Goal: Task Accomplishment & Management: Manage account settings

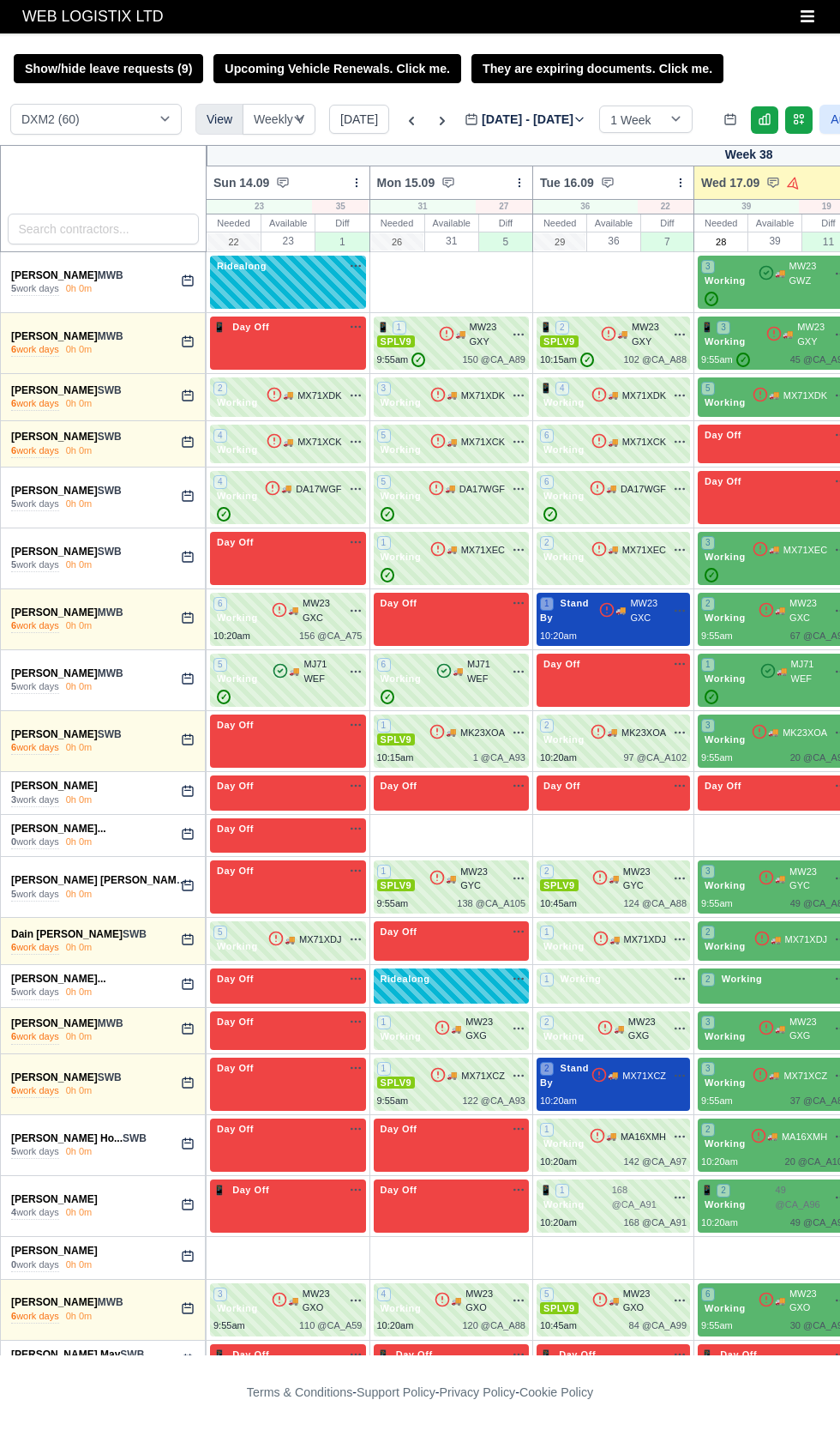
select select "1"
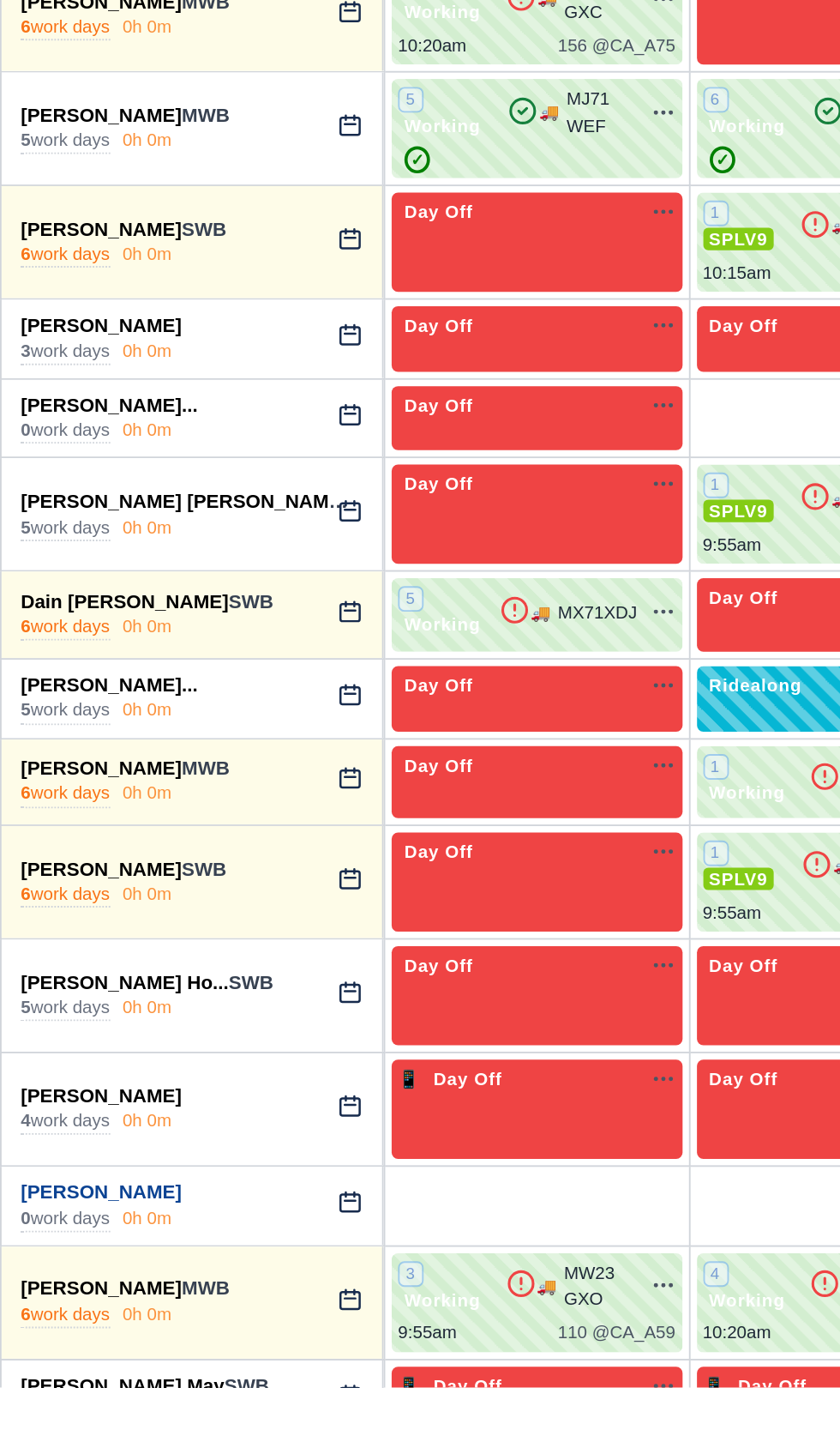
click at [66, 1244] on link "Gareth John Cook" at bounding box center [53, 1250] width 87 height 12
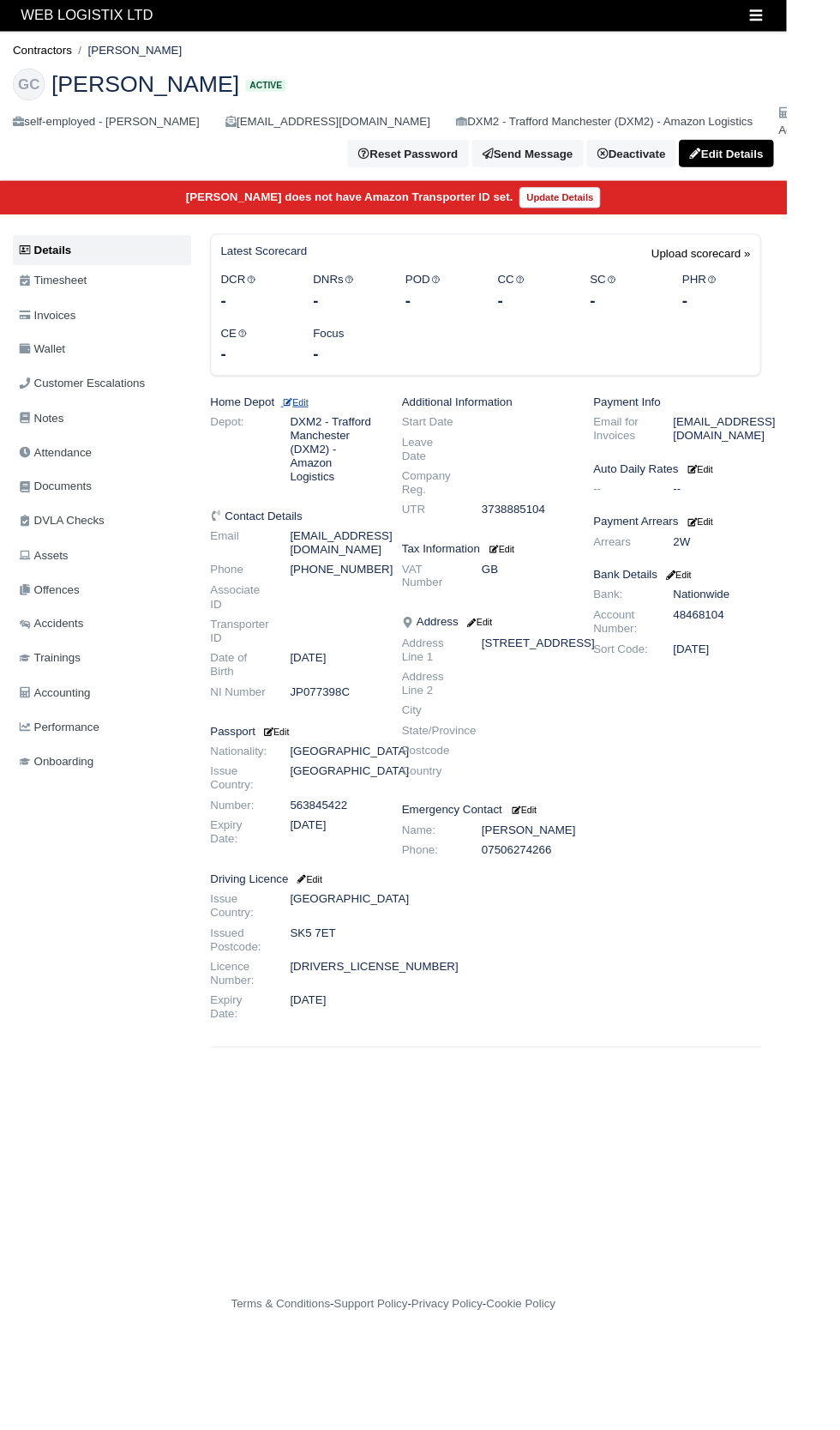
click at [316, 427] on small "Edit" at bounding box center [315, 429] width 29 height 11
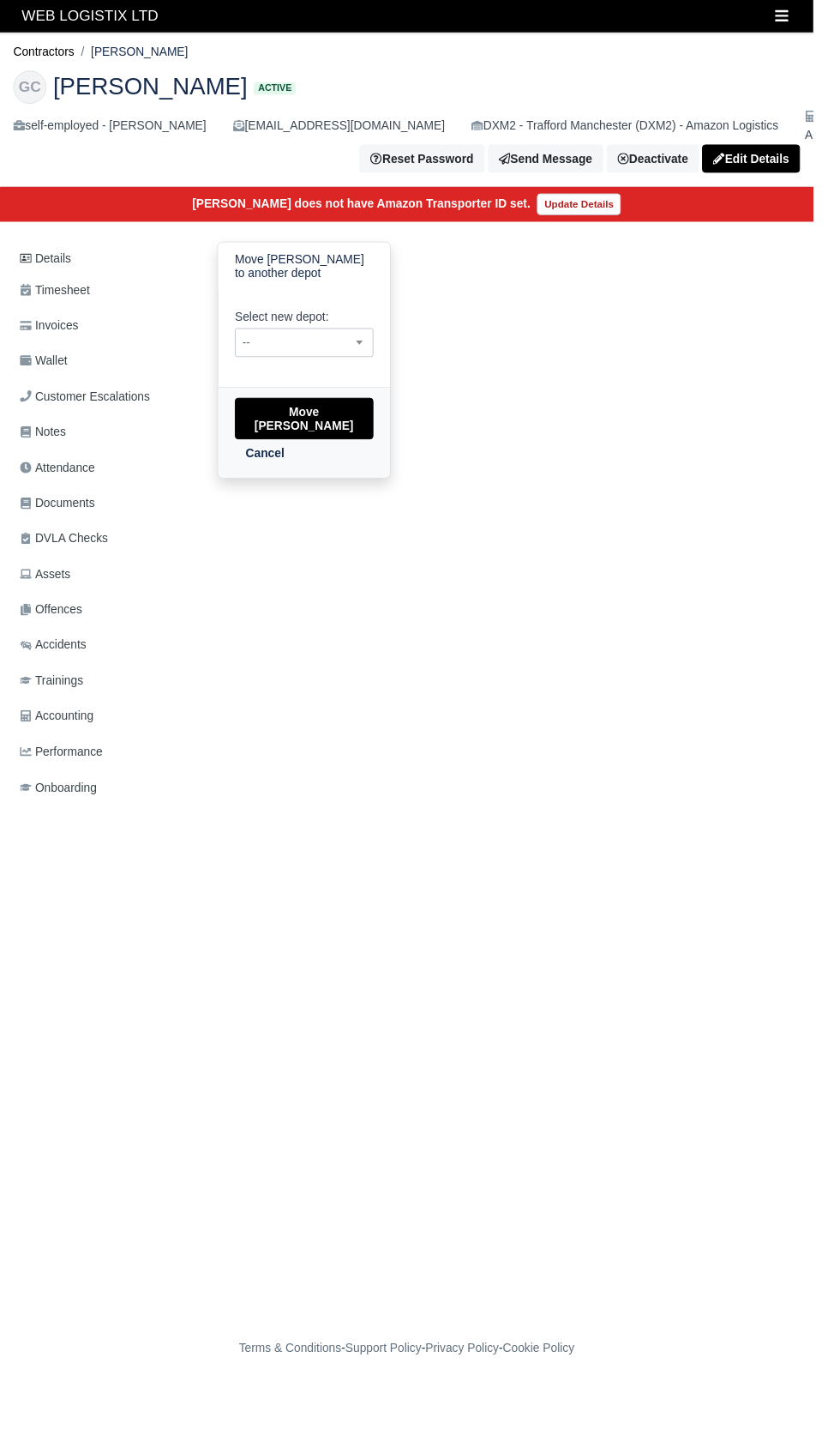
click at [309, 359] on span "--" at bounding box center [313, 354] width 141 height 21
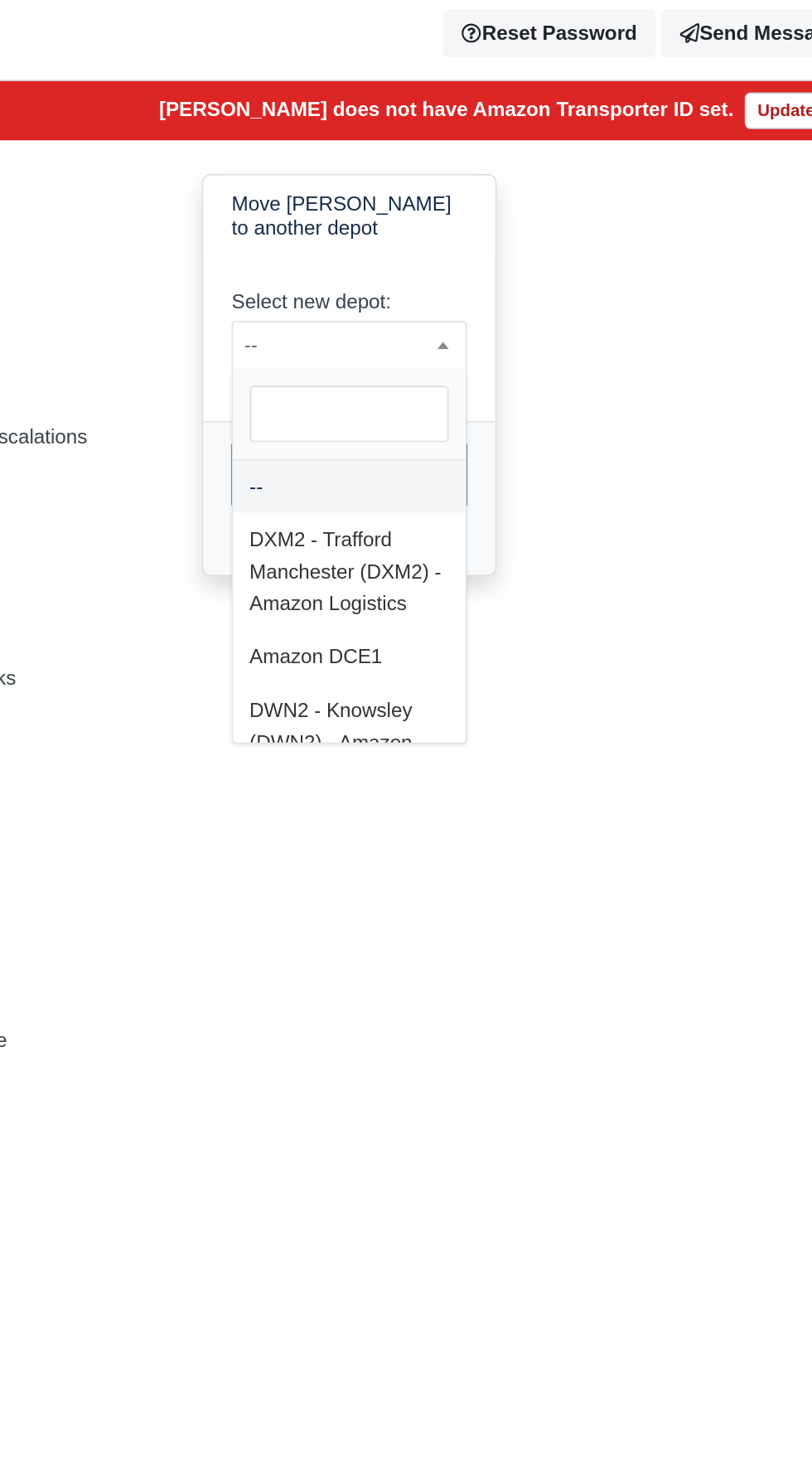
select select "3"
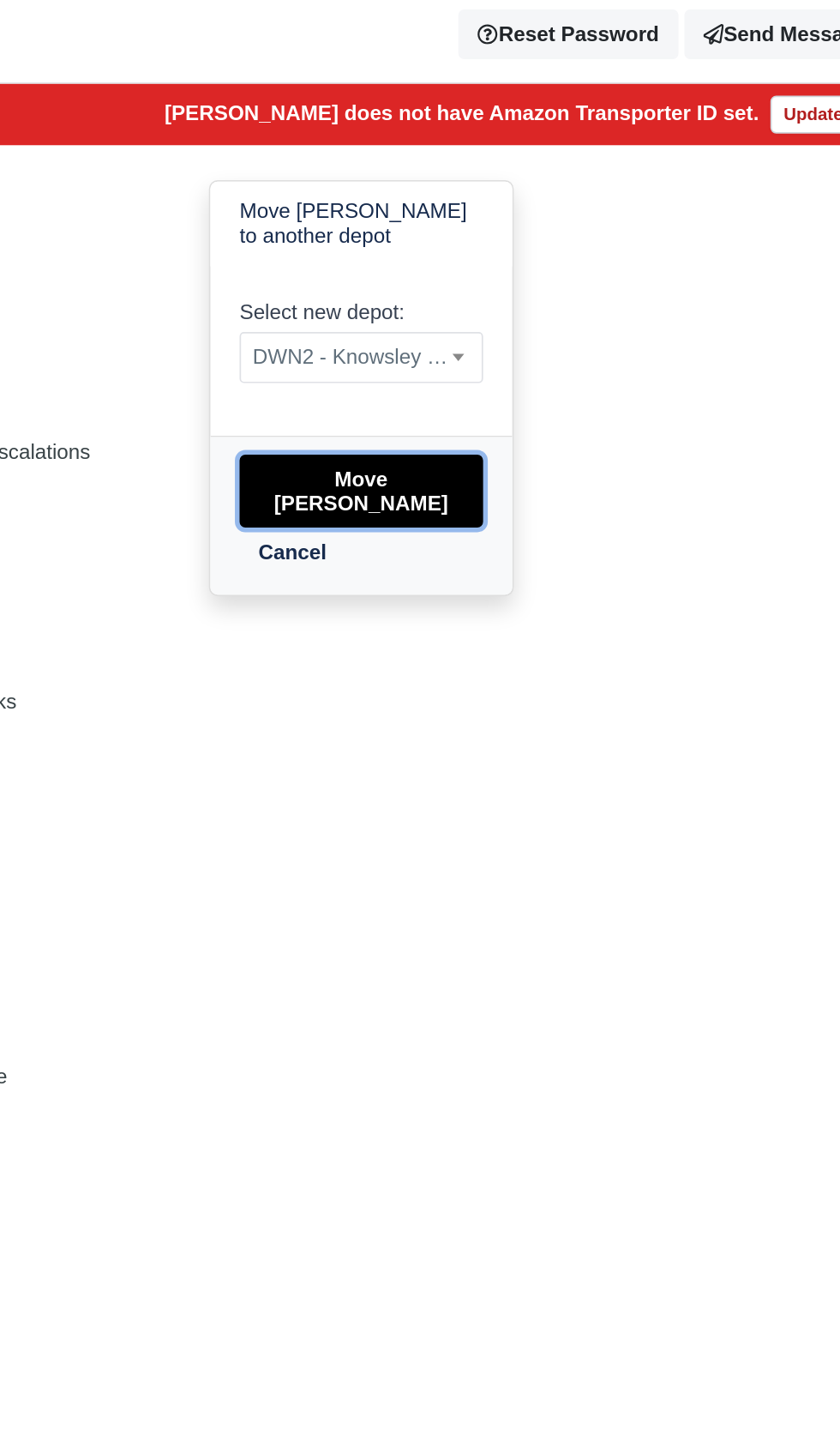
click at [285, 429] on button "Move Gareth John Cook" at bounding box center [314, 432] width 143 height 43
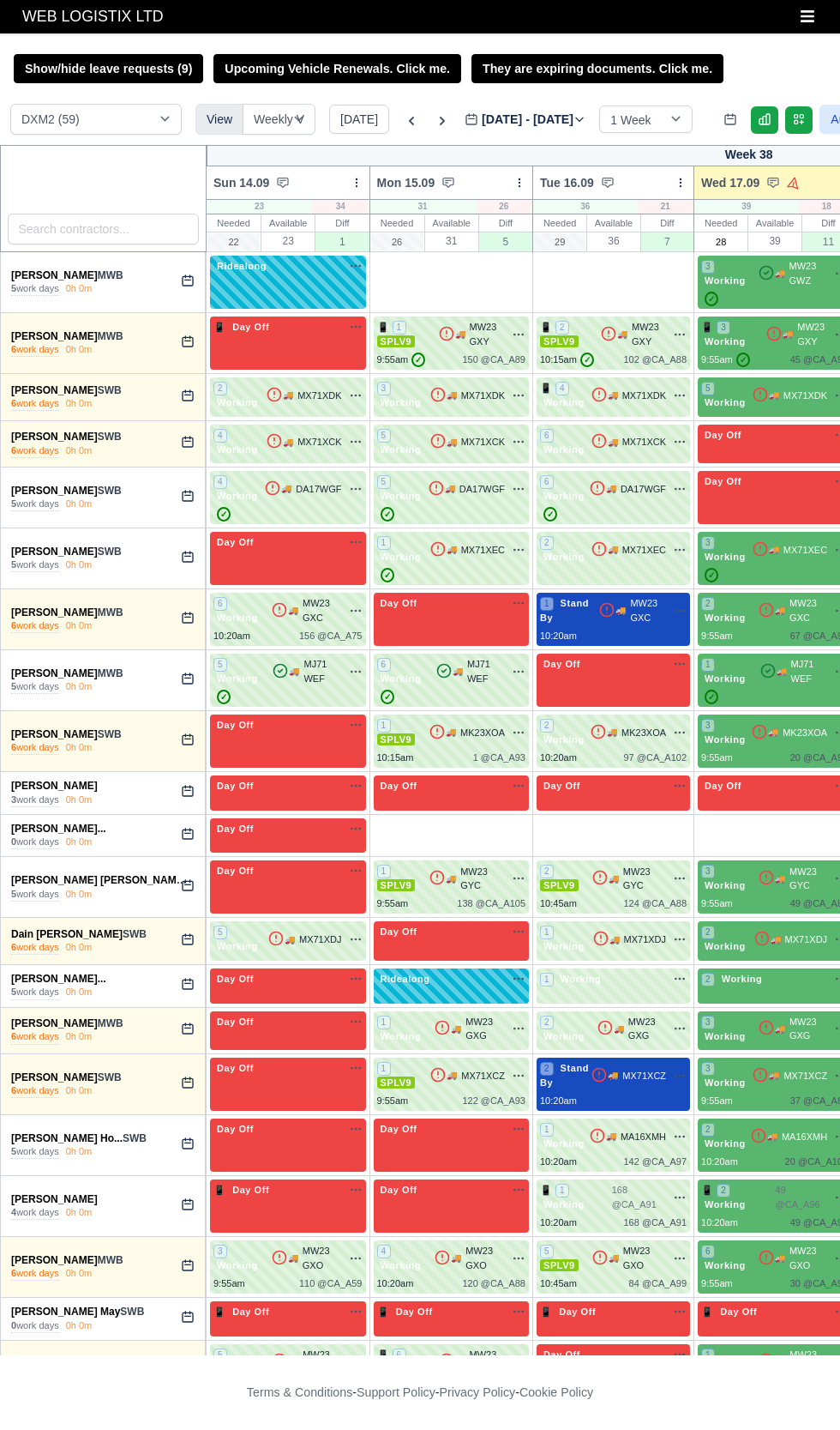
select select "1"
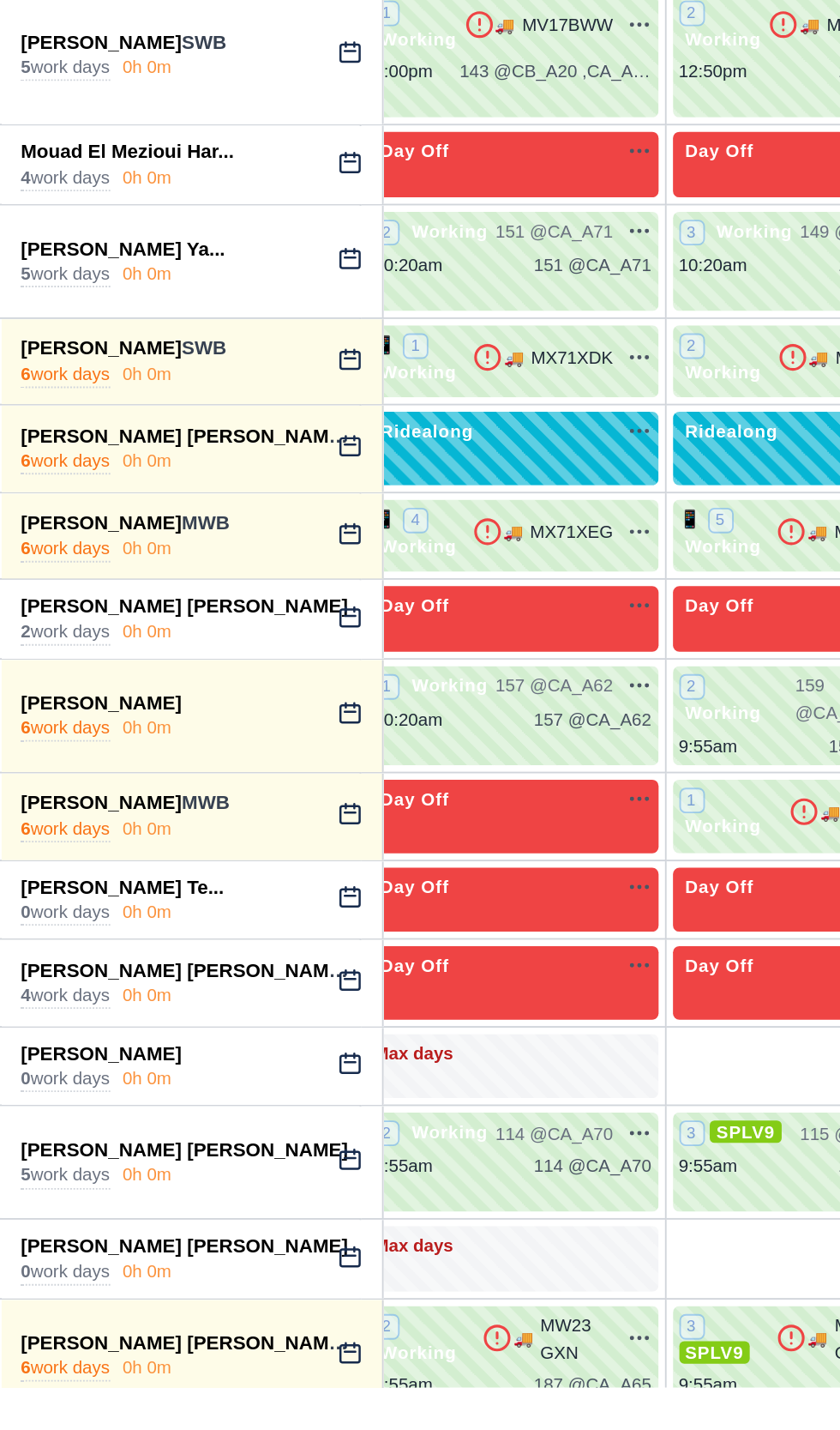
scroll to position [1698, 12]
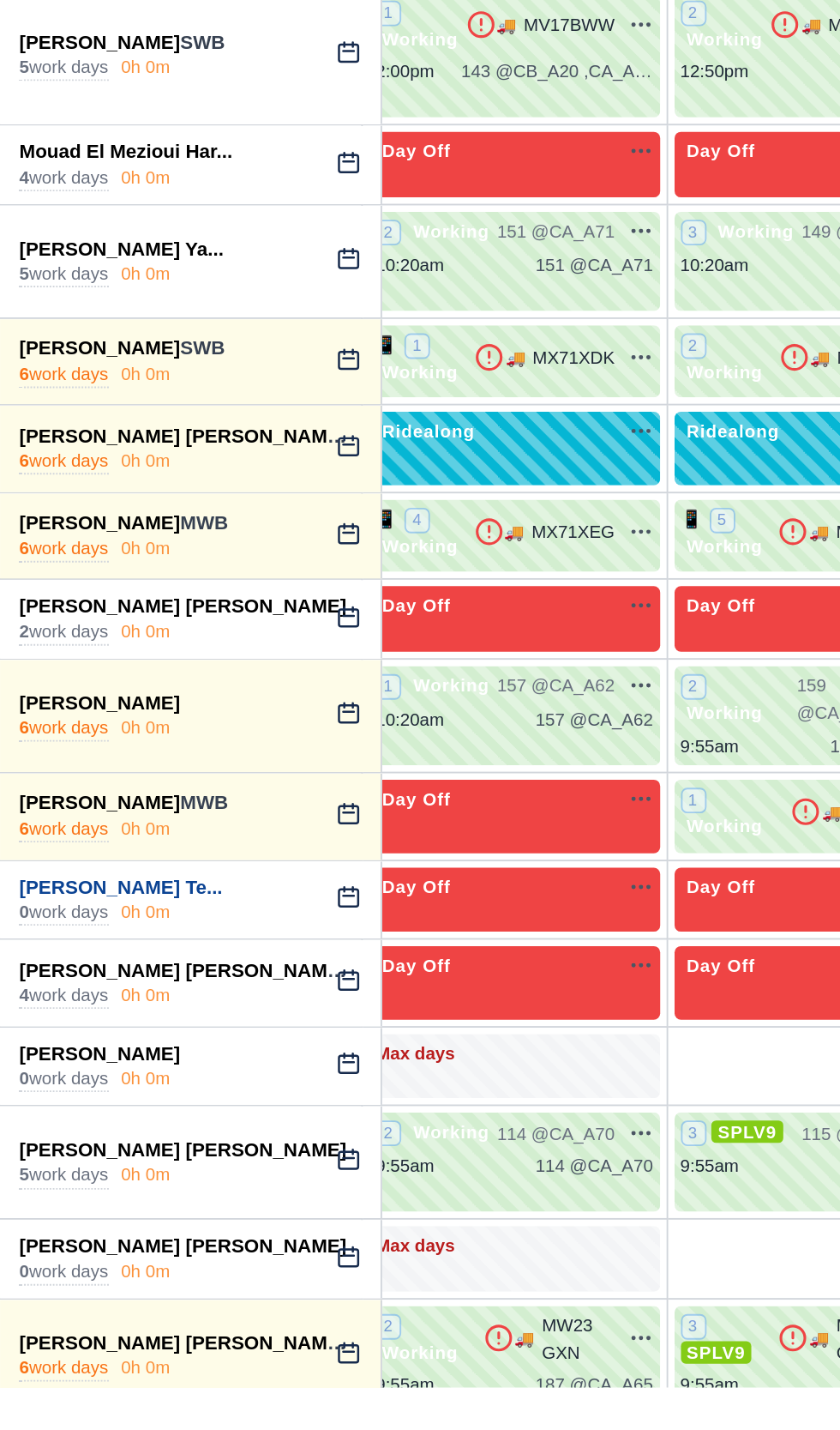
click at [60, 1081] on link "Samuel Tesfahanes Te..." at bounding box center [65, 1087] width 109 height 12
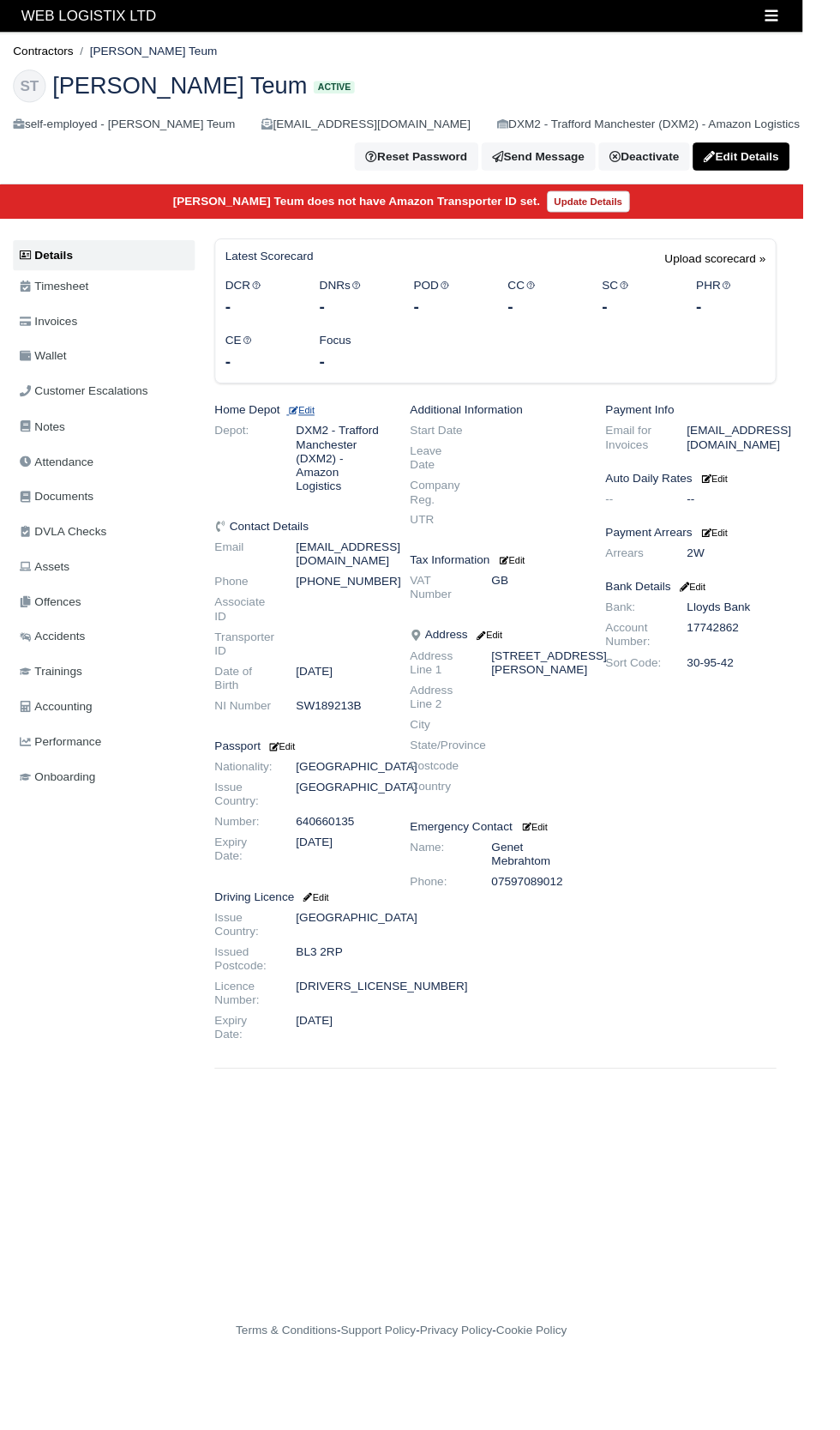
click at [322, 428] on small "Edit" at bounding box center [315, 429] width 29 height 11
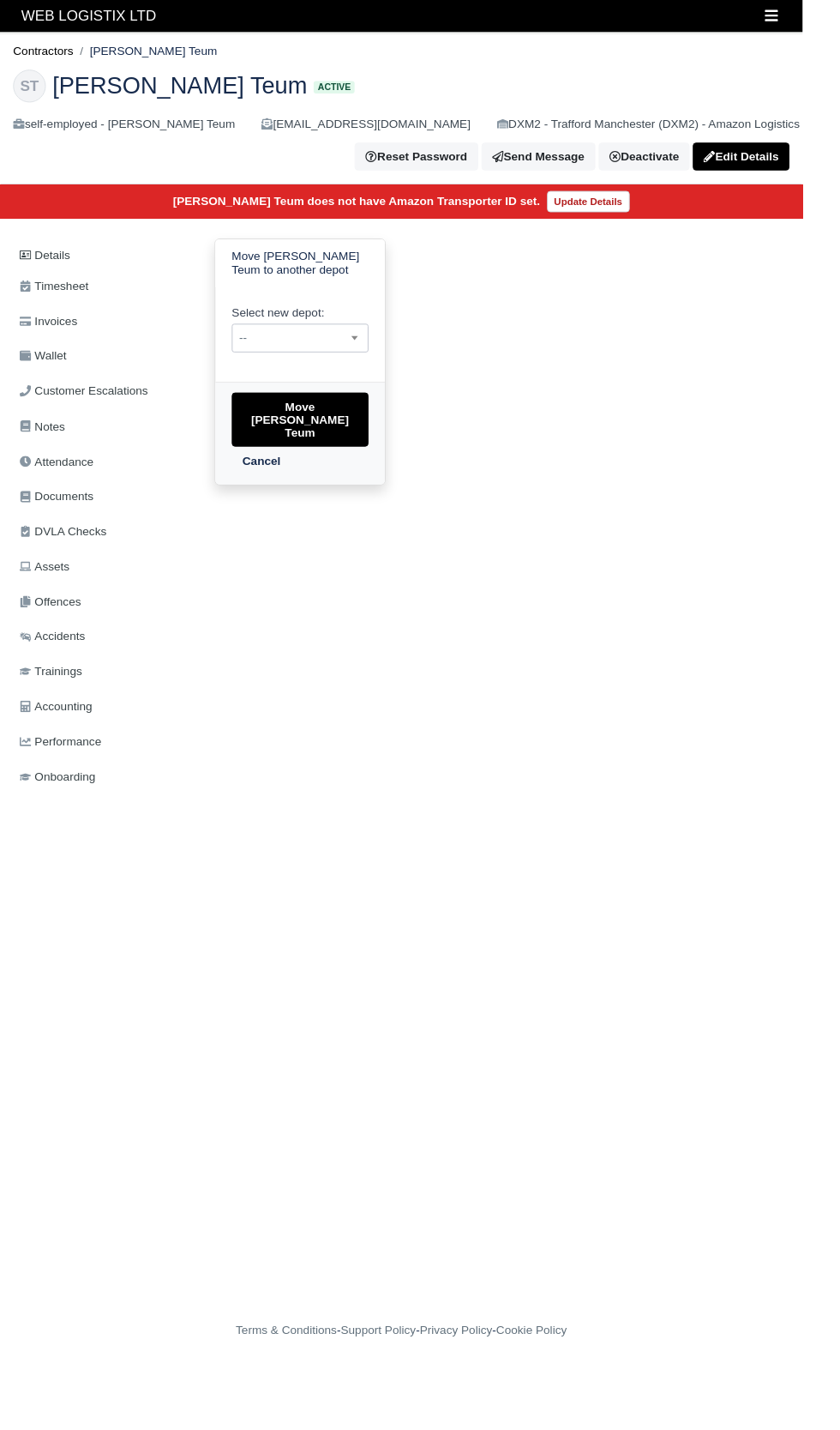
click at [301, 355] on span "--" at bounding box center [313, 354] width 141 height 21
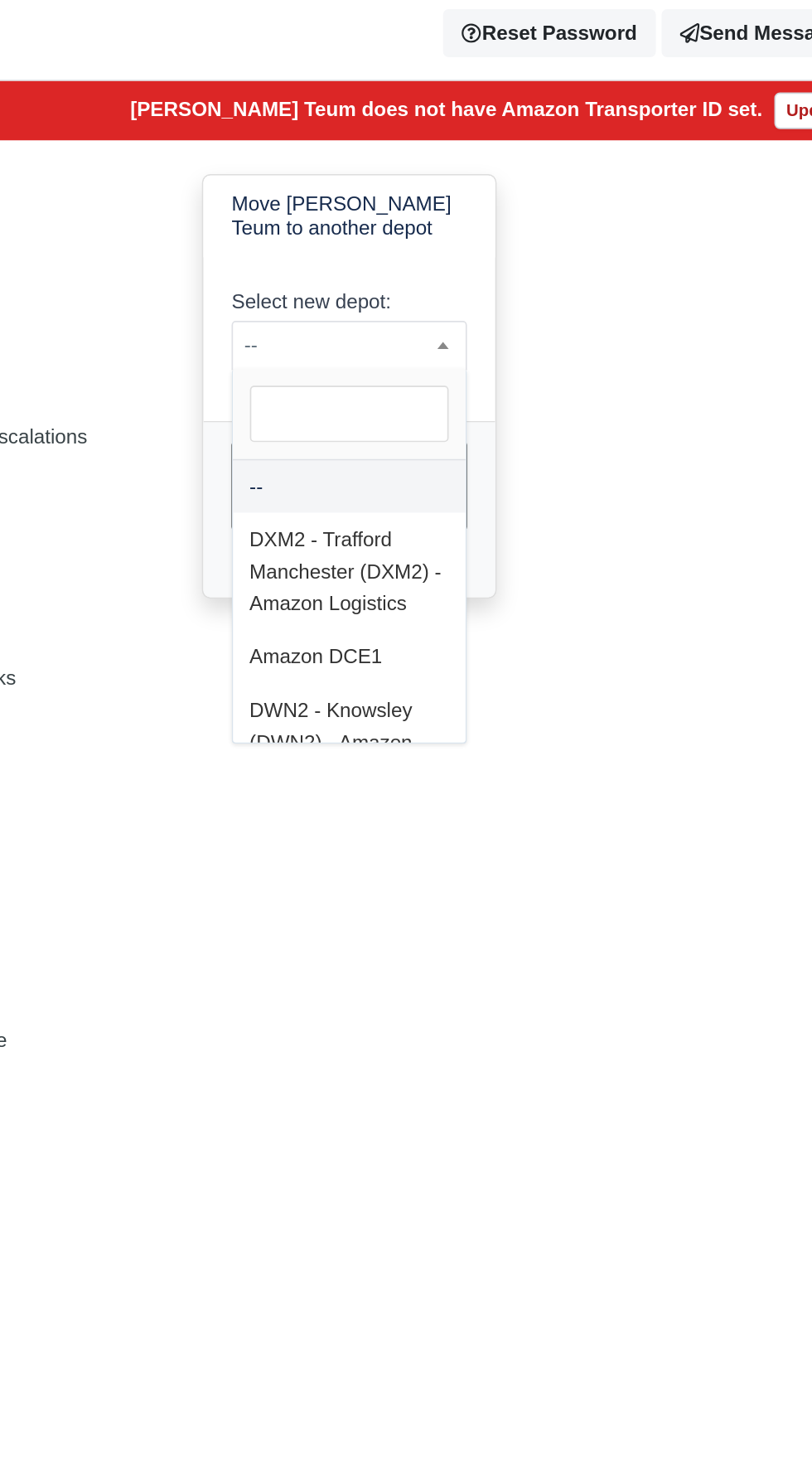
select select "3"
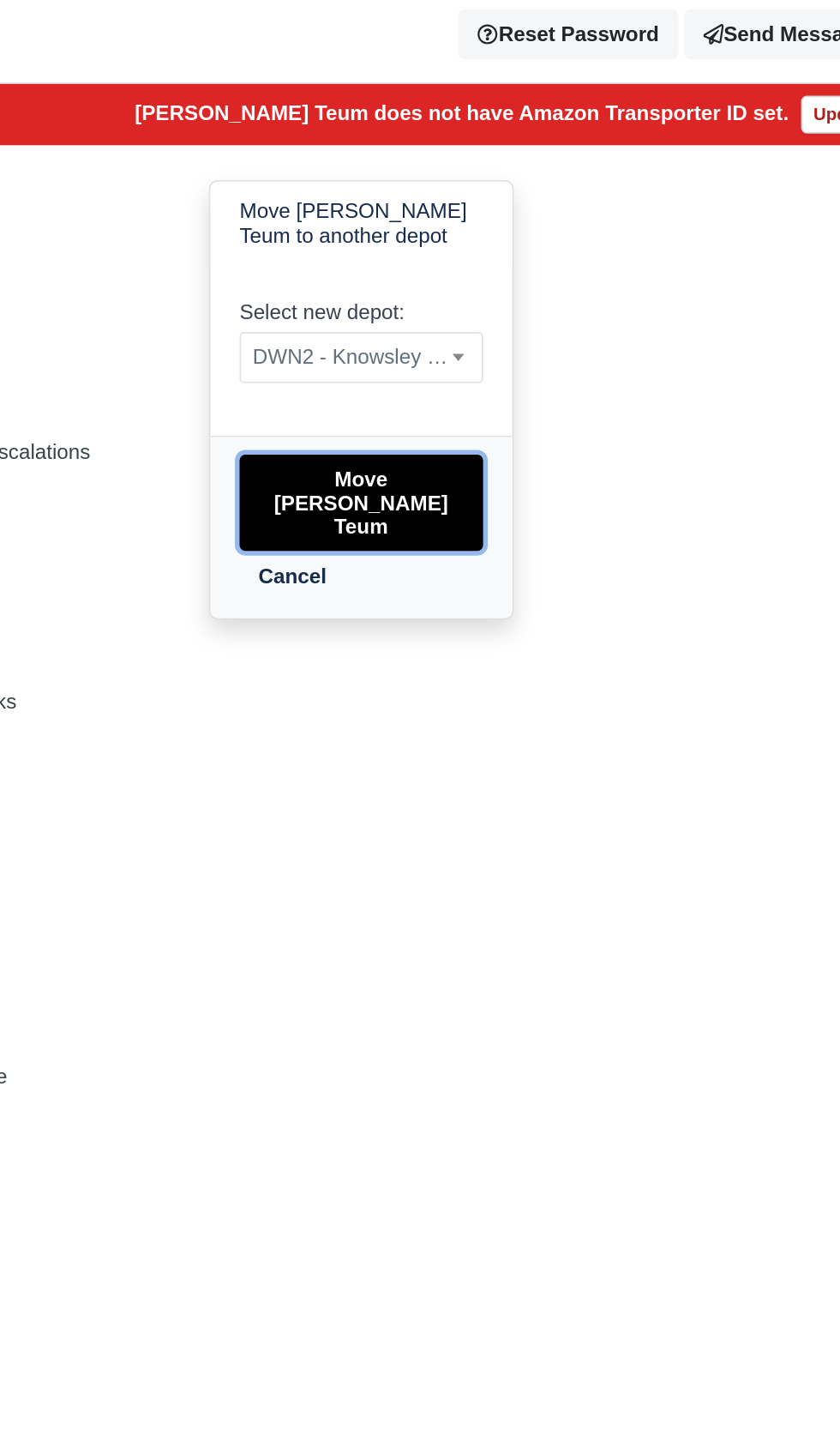
click at [265, 433] on button "Move Samuel Tesfahanes Teum" at bounding box center [314, 439] width 143 height 56
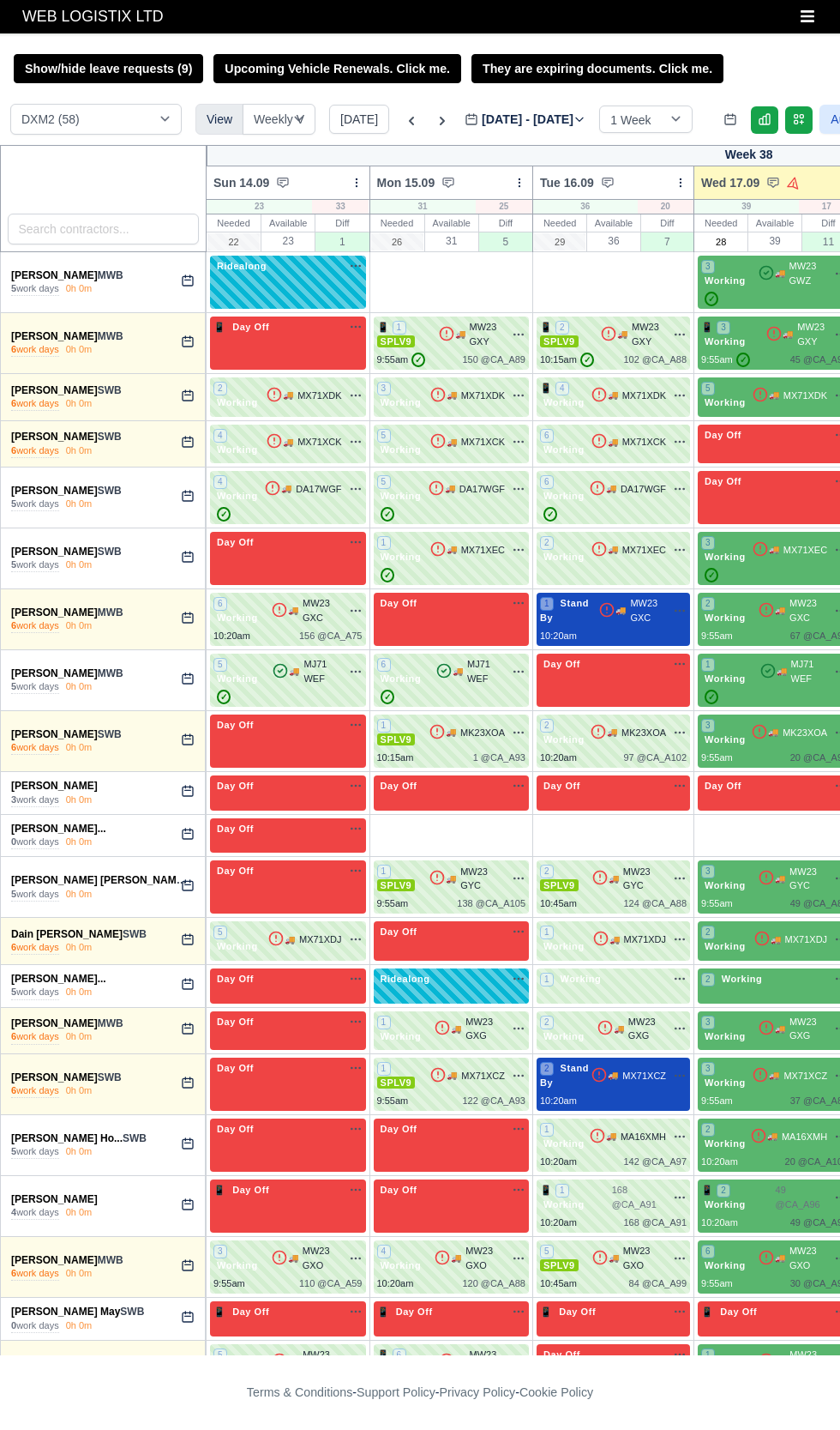
select select "1"
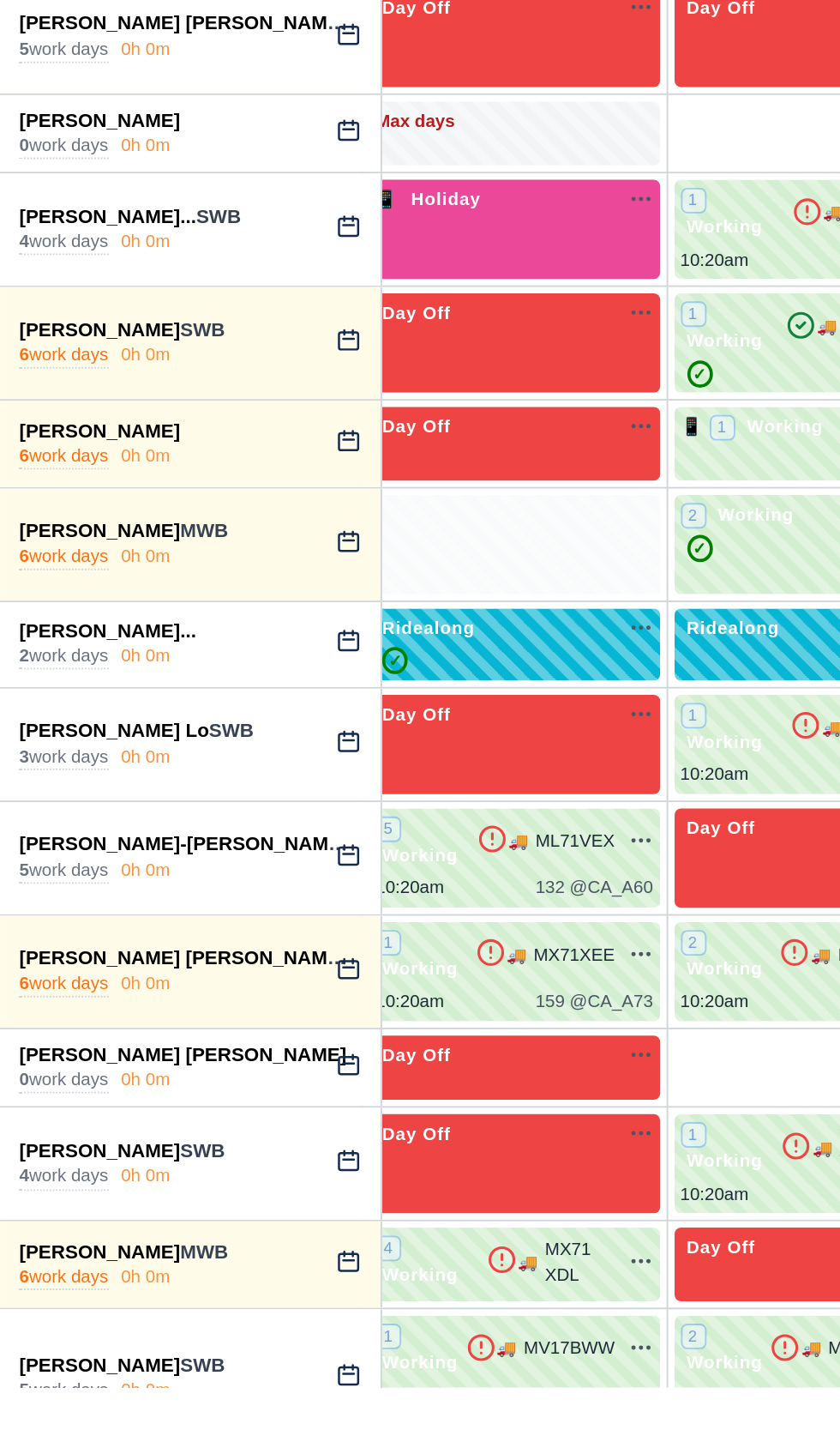
scroll to position [993, 14]
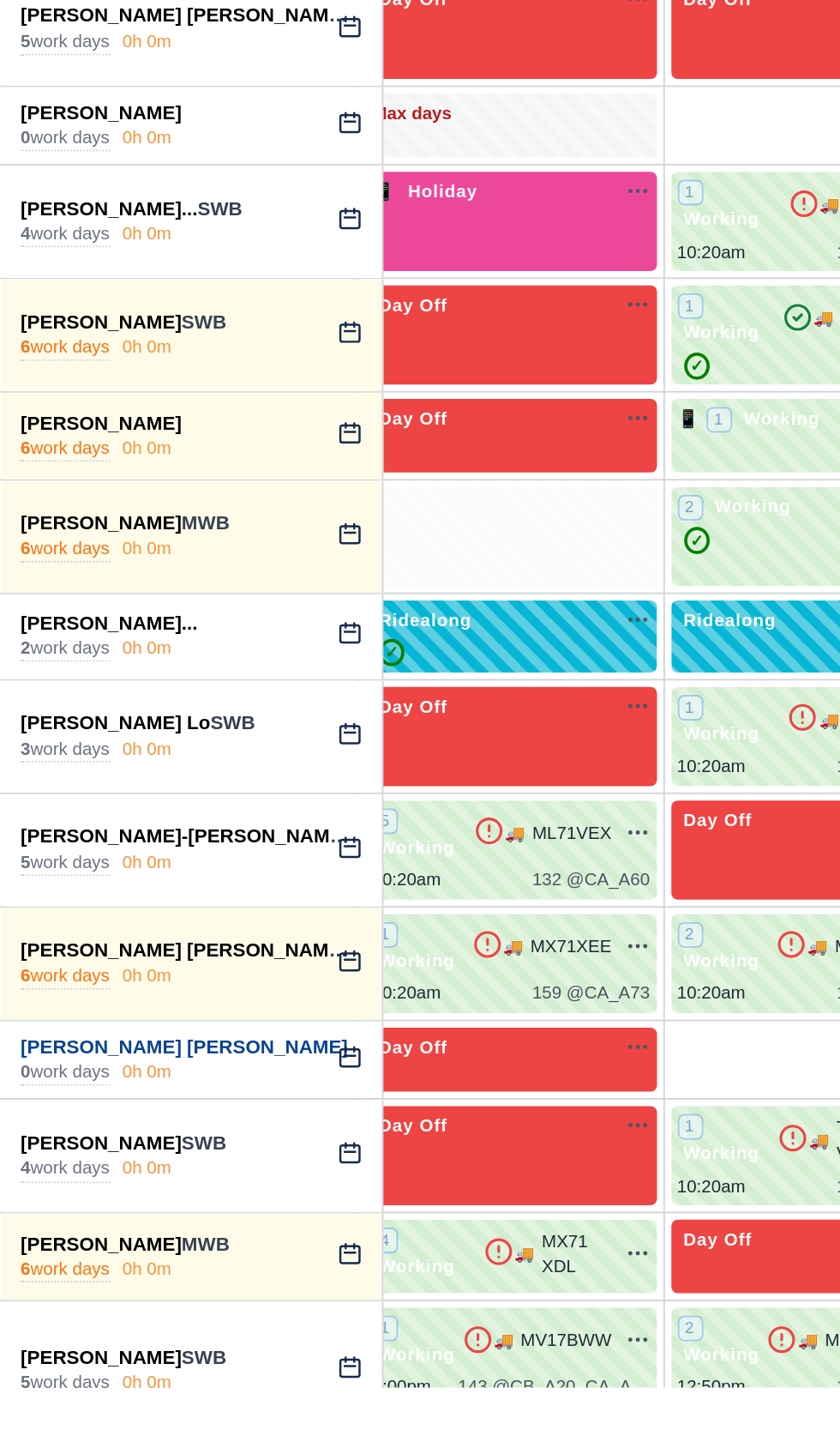
click at [55, 1166] on link "[PERSON_NAME] [PERSON_NAME]" at bounding box center [98, 1172] width 176 height 12
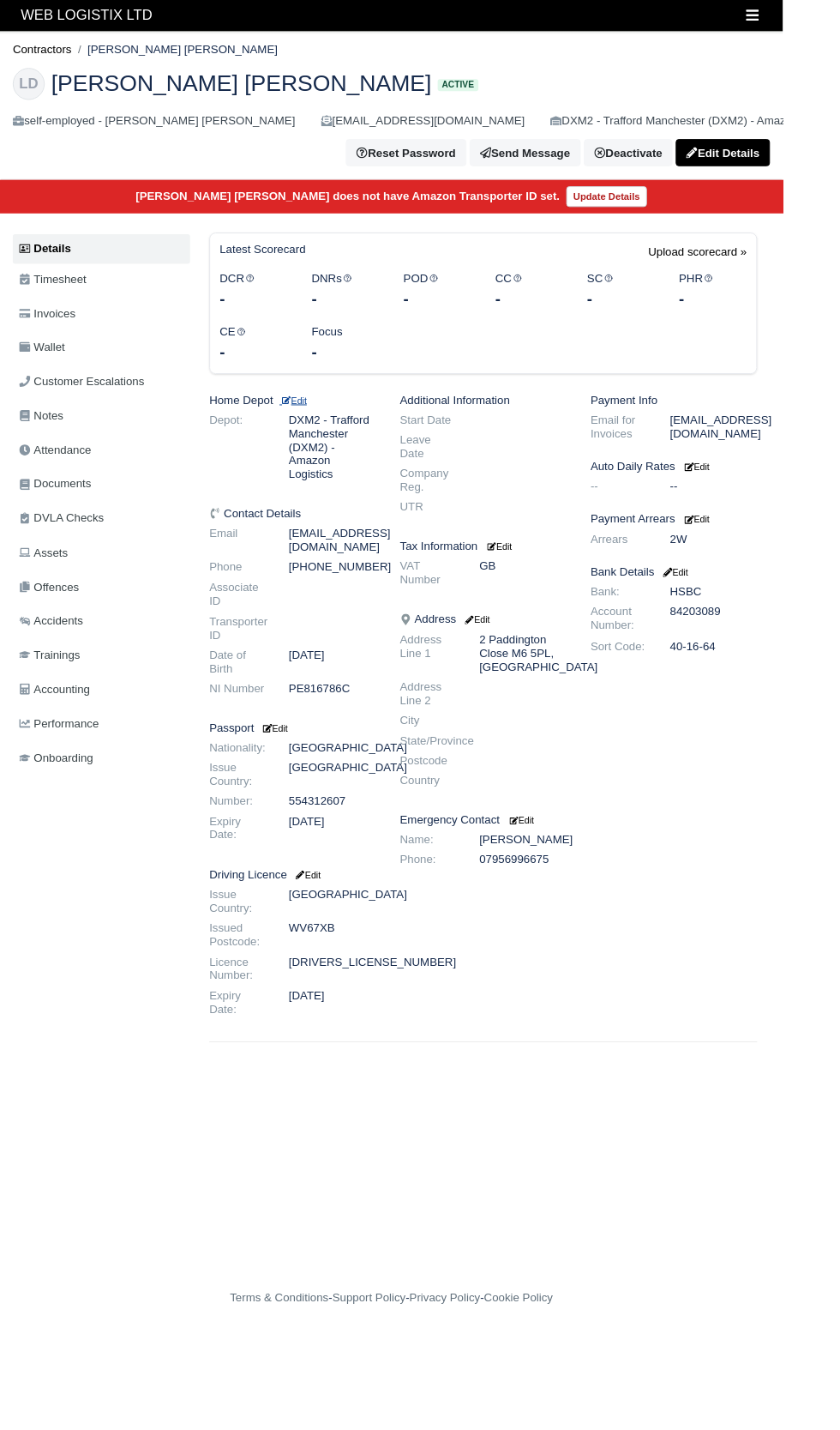
click at [320, 431] on small "Edit" at bounding box center [315, 429] width 29 height 11
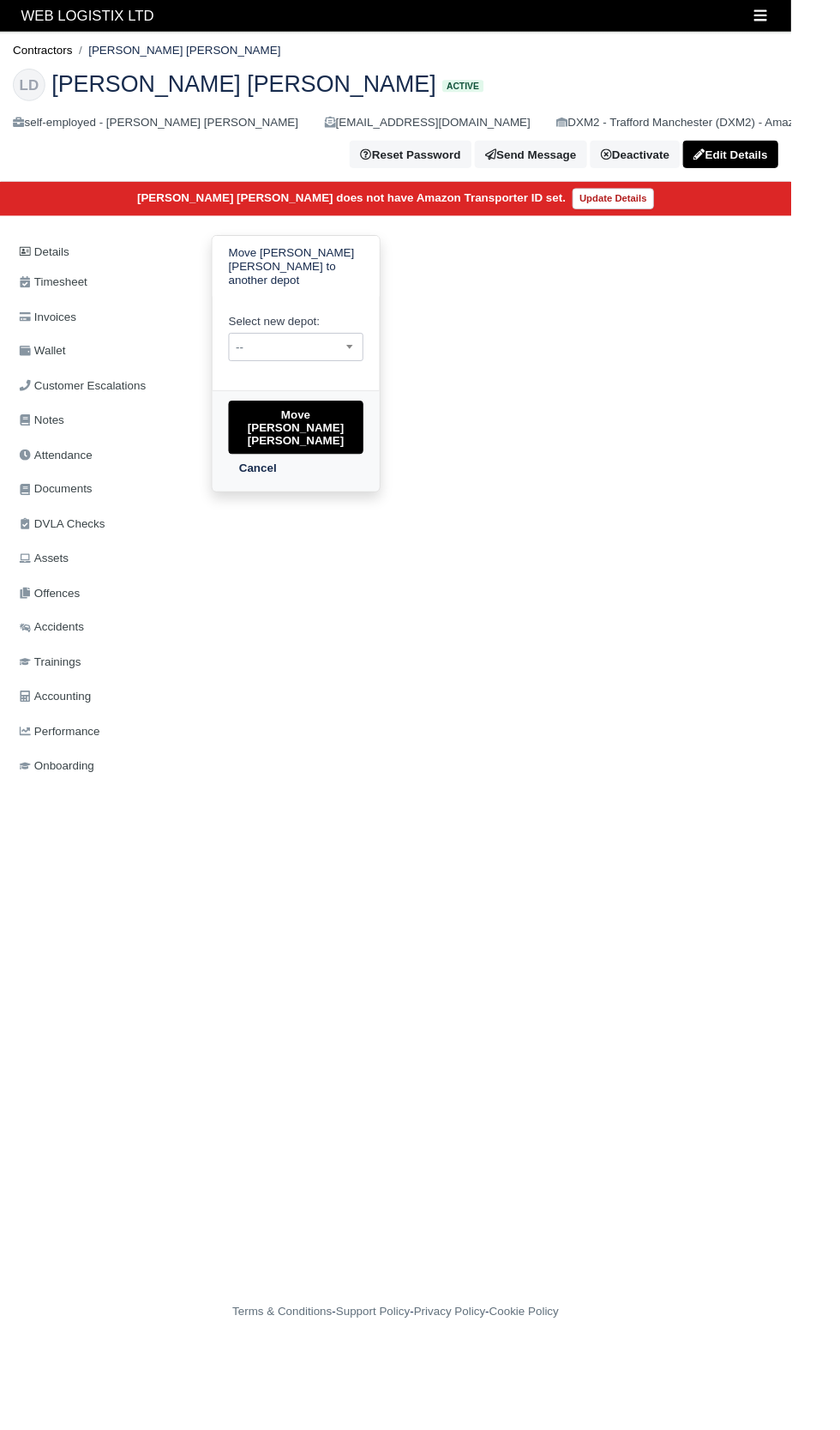
click at [279, 360] on span "--" at bounding box center [313, 369] width 141 height 21
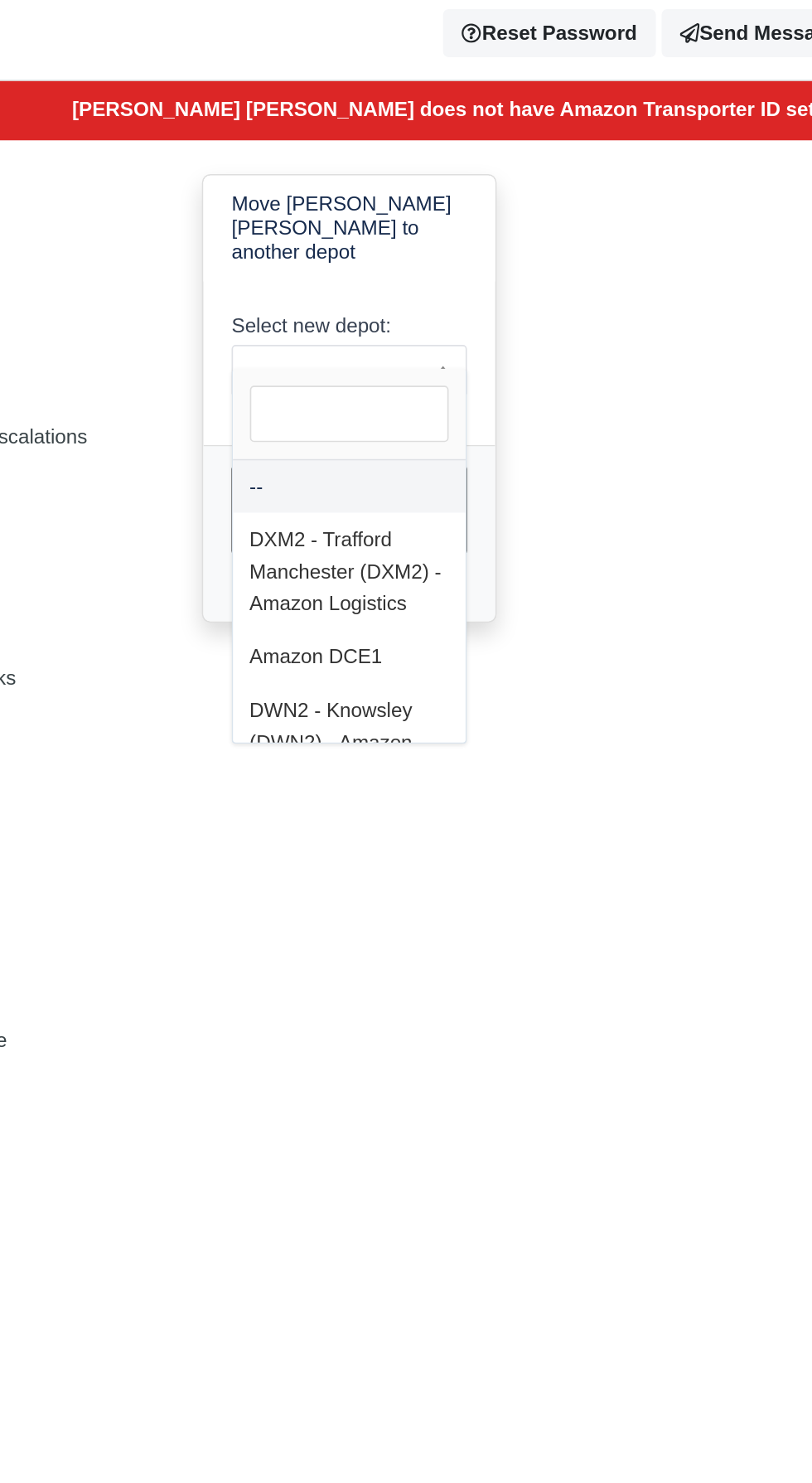
select select "3"
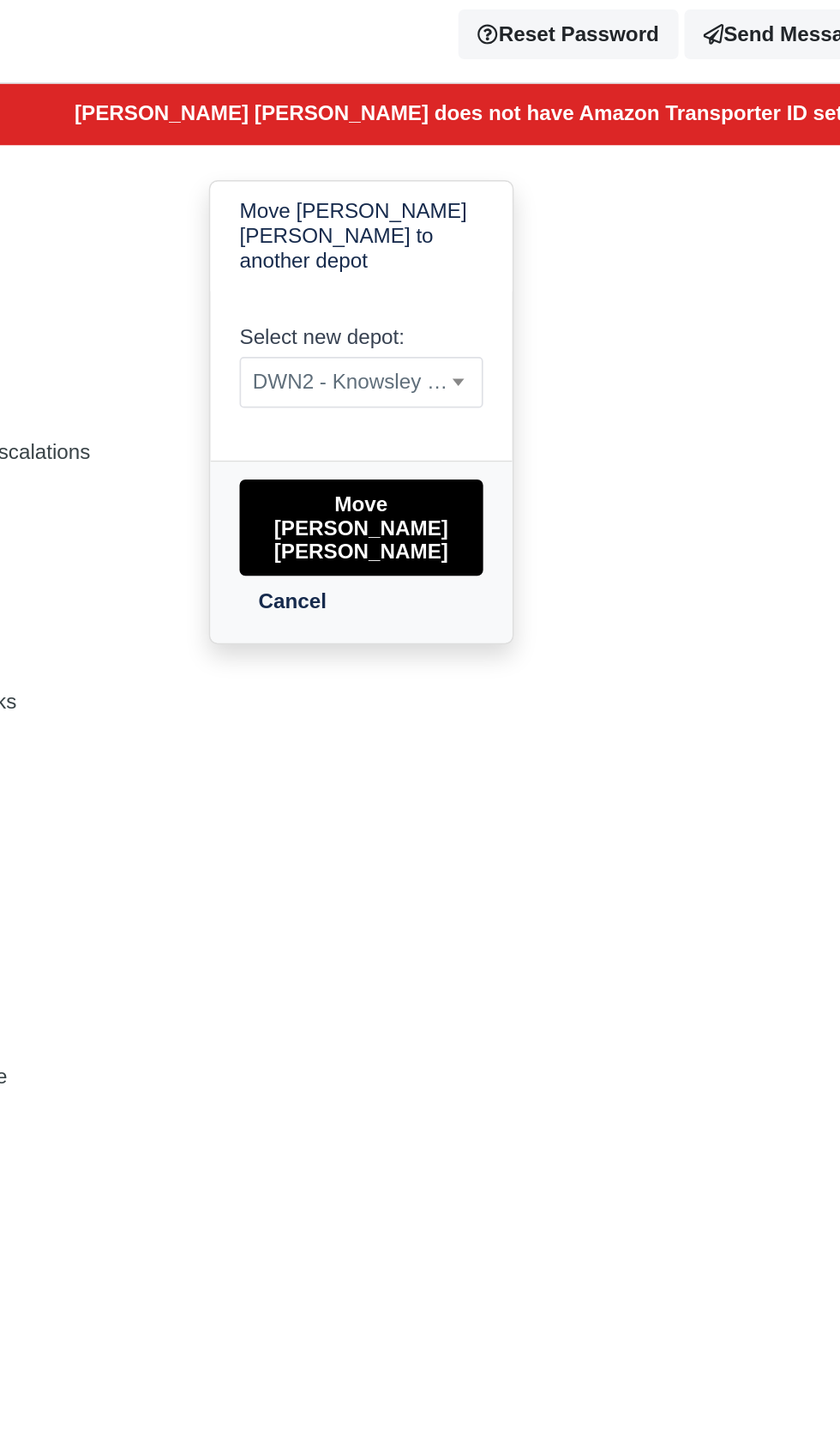
click at [264, 429] on button "Move [PERSON_NAME] [PERSON_NAME]" at bounding box center [314, 453] width 143 height 56
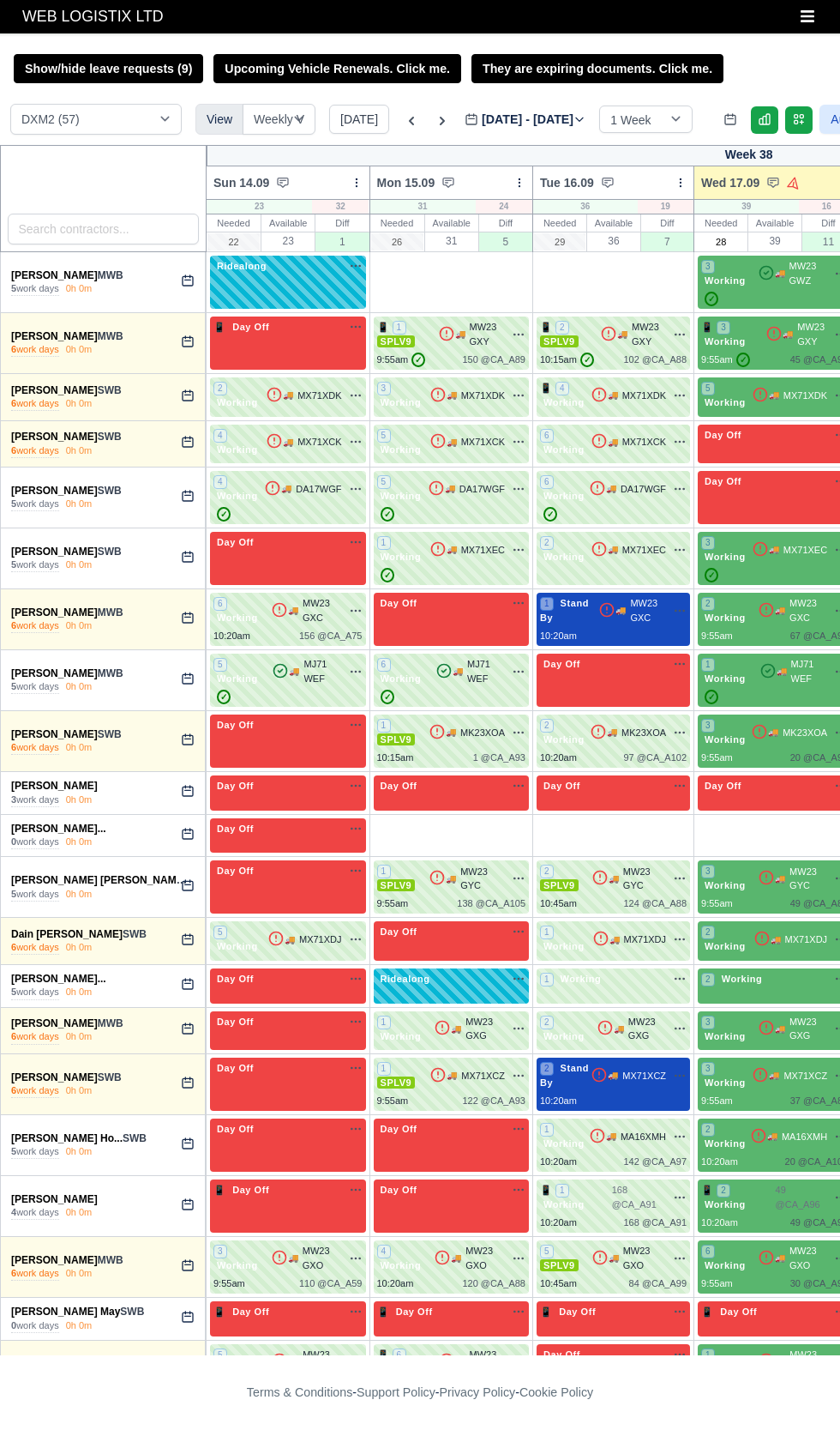
select select "1"
